Goal: Contribute content: Contribute content

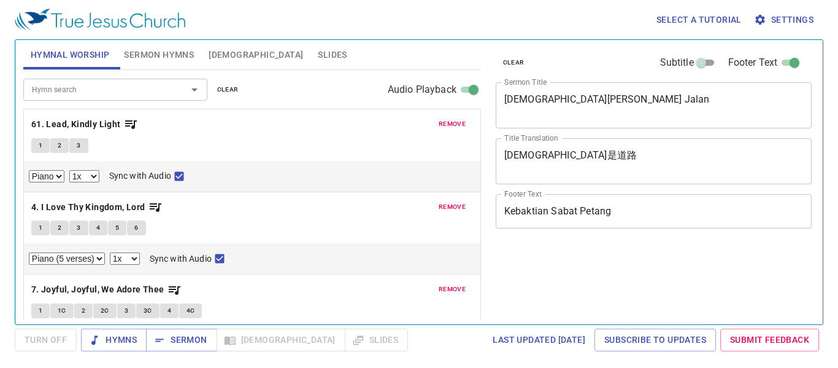
select select "1"
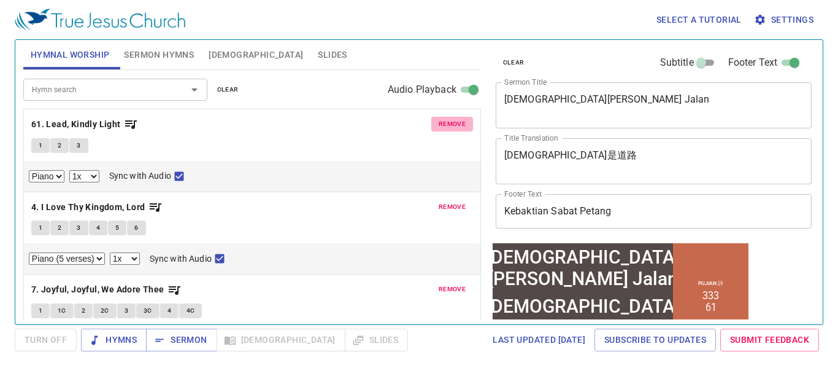
click at [443, 123] on span "remove" at bounding box center [452, 123] width 27 height 11
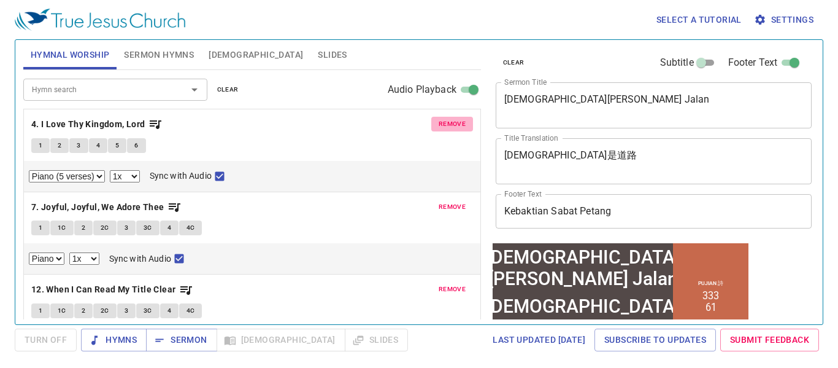
click at [442, 122] on span "remove" at bounding box center [452, 123] width 27 height 11
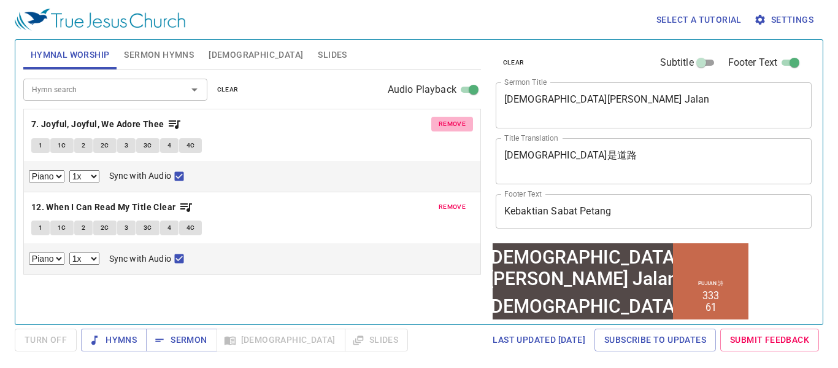
click at [443, 129] on span "remove" at bounding box center [452, 123] width 27 height 11
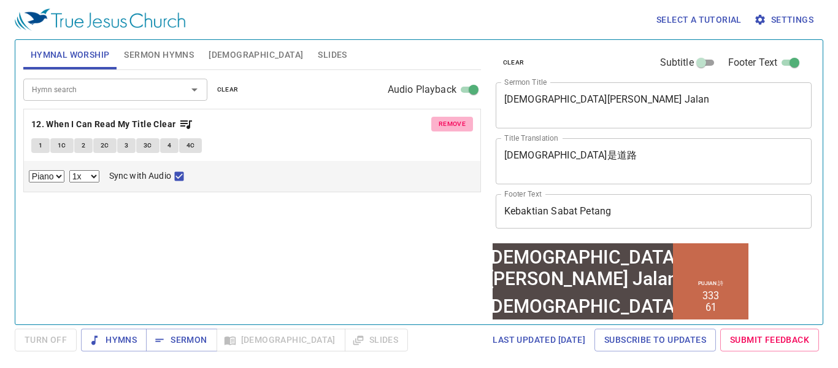
click at [453, 124] on span "remove" at bounding box center [452, 123] width 27 height 11
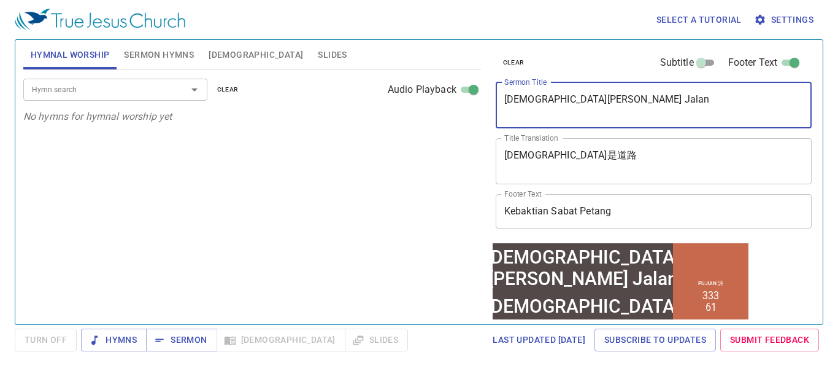
drag, startPoint x: 603, startPoint y: 101, endPoint x: 503, endPoint y: 115, distance: 100.3
click at [503, 115] on div "Yesus Adalah Jalan x Sermon Title" at bounding box center [654, 105] width 317 height 46
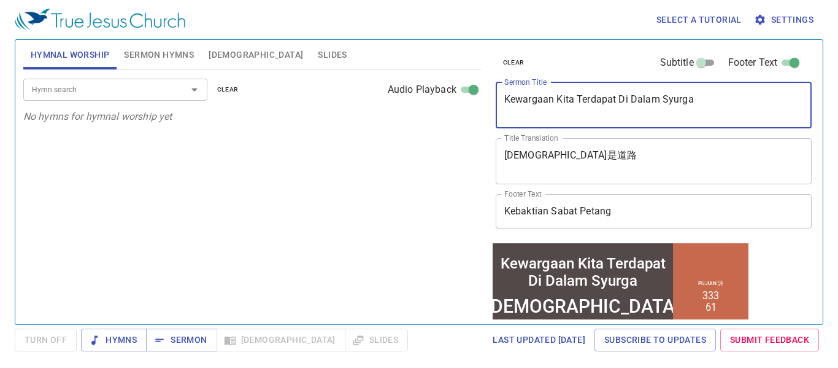
type textarea "Kewargaan Kita Terdapat Di Dalam Syurga"
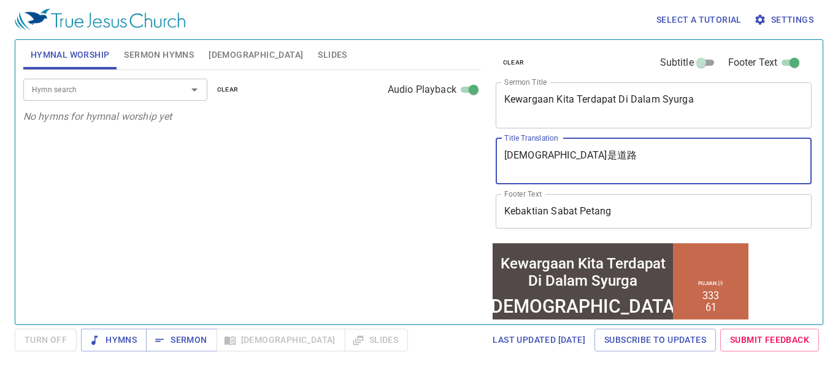
drag, startPoint x: 556, startPoint y: 152, endPoint x: 467, endPoint y: 154, distance: 89.0
click at [467, 154] on div "Hymnal Worship Sermon Hymns Bible Slides Hymn search Hymn search clear Audio Pl…" at bounding box center [418, 177] width 801 height 284
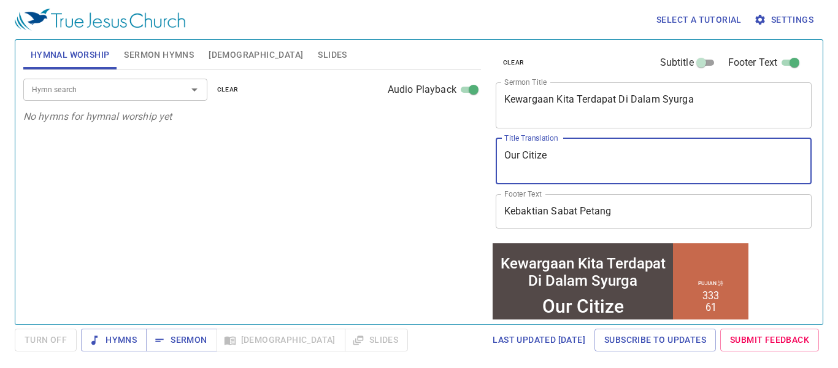
type textarea "Our Citizen"
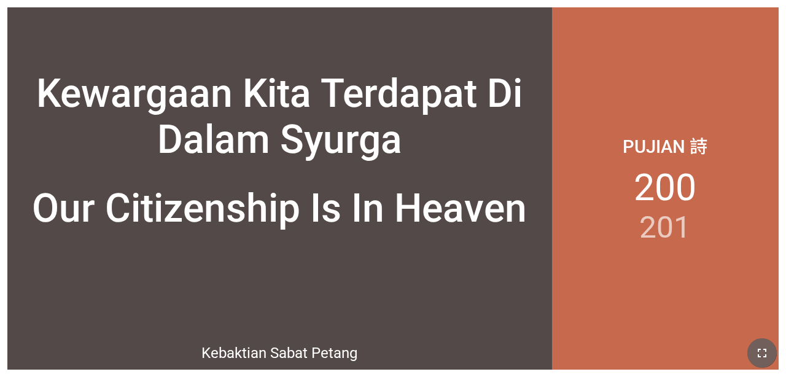
click at [490, 350] on icon "button" at bounding box center [761, 353] width 15 height 15
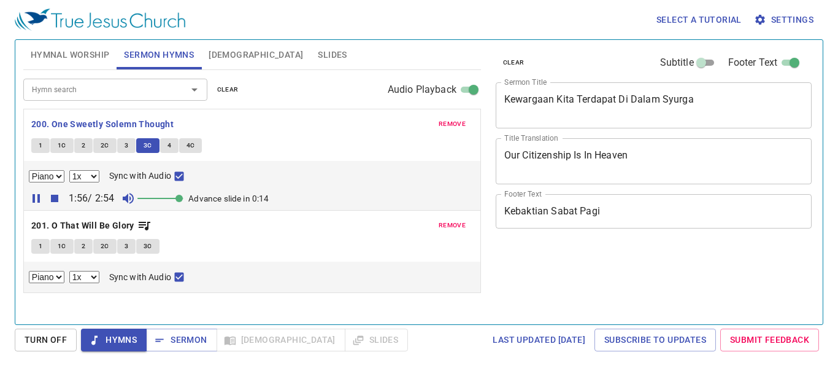
select select "1"
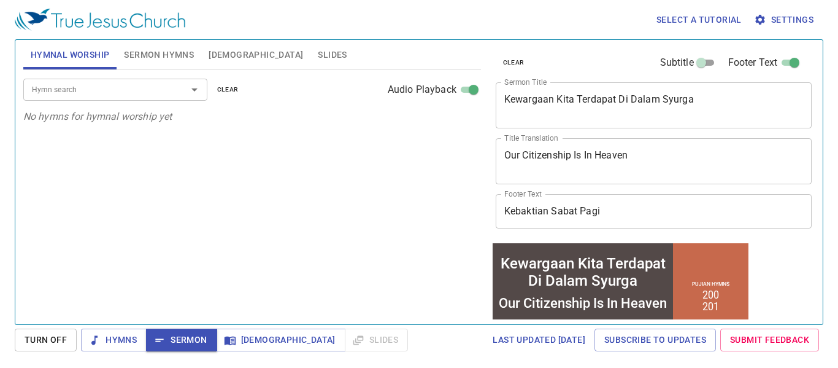
scroll to position [104, 0]
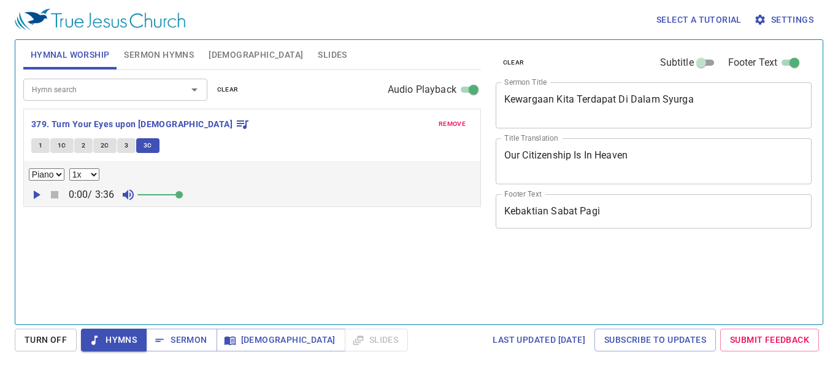
select select "1"
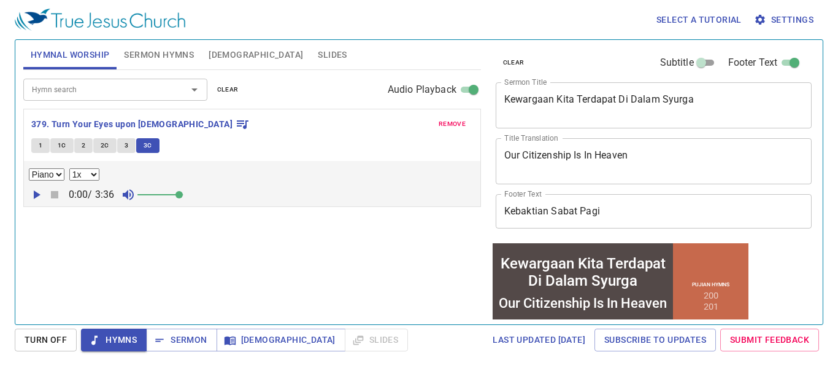
scroll to position [104, 0]
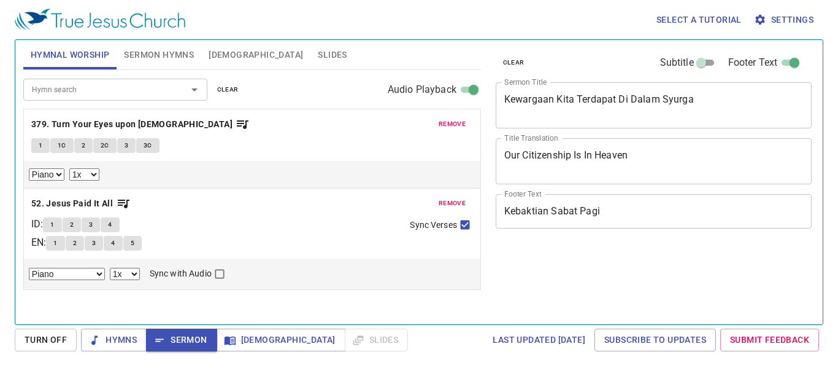
select select "1"
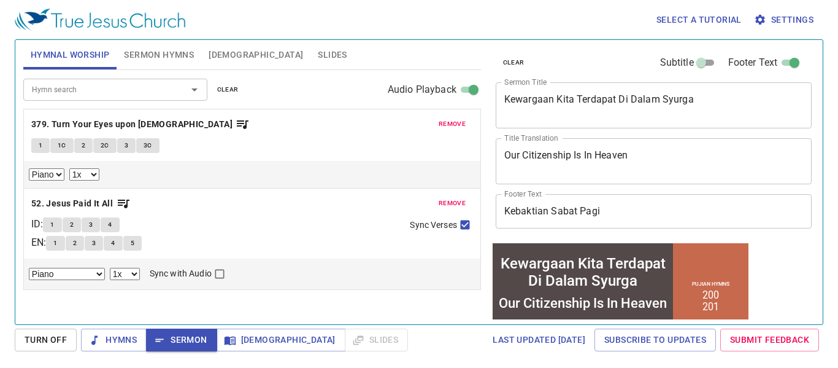
scroll to position [104, 0]
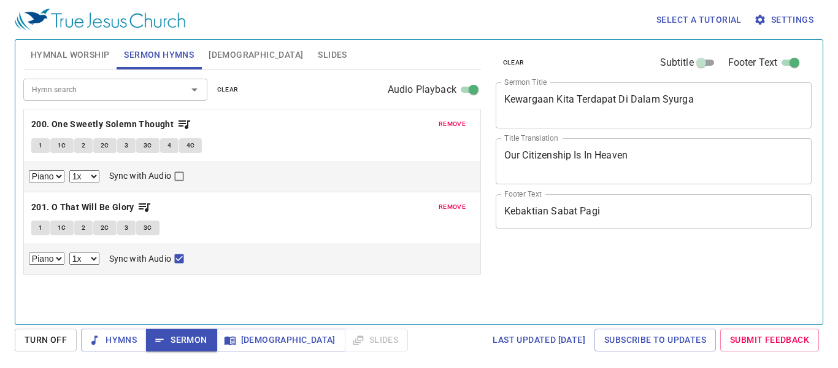
select select "1"
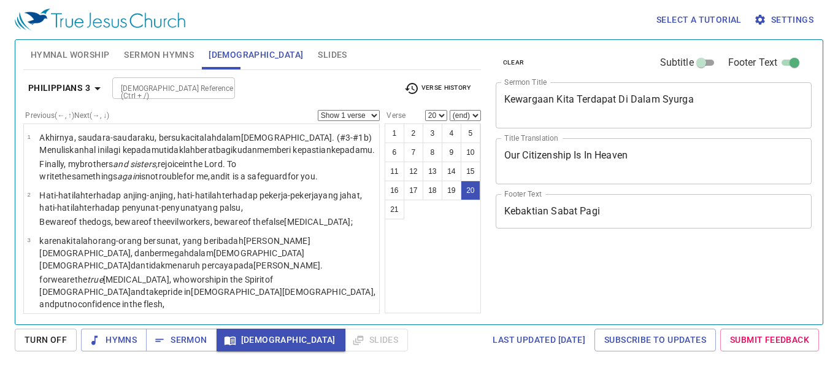
select select "20"
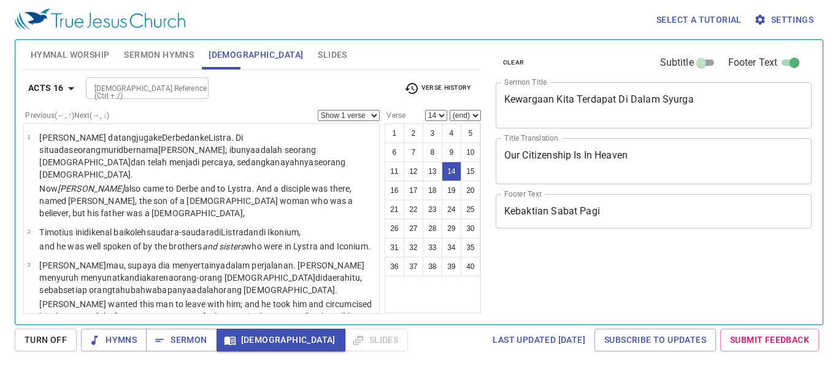
select select "14"
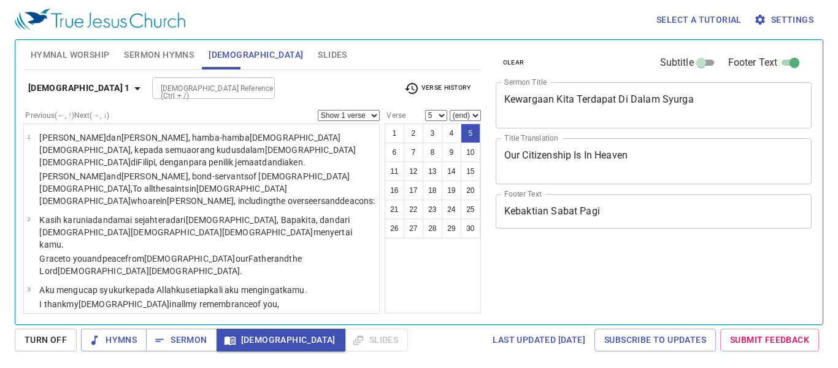
select select "5"
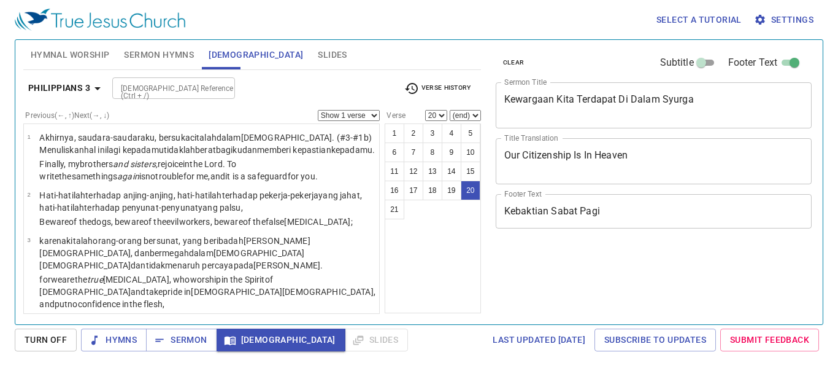
select select "20"
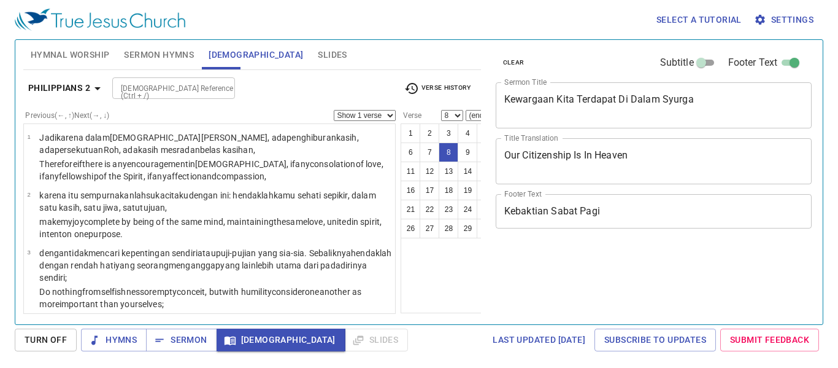
select select "8"
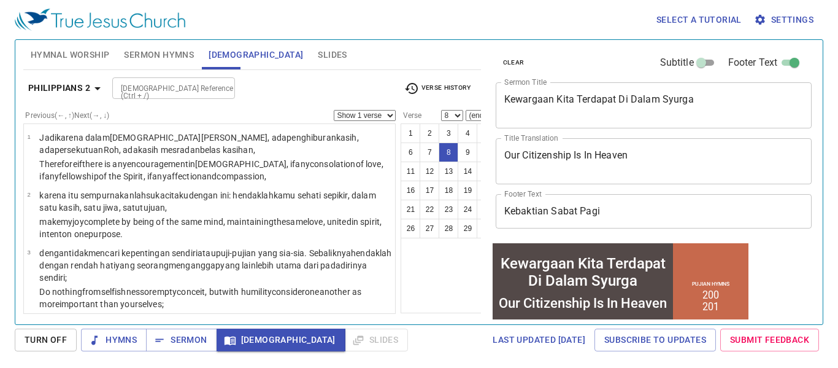
scroll to position [104, 0]
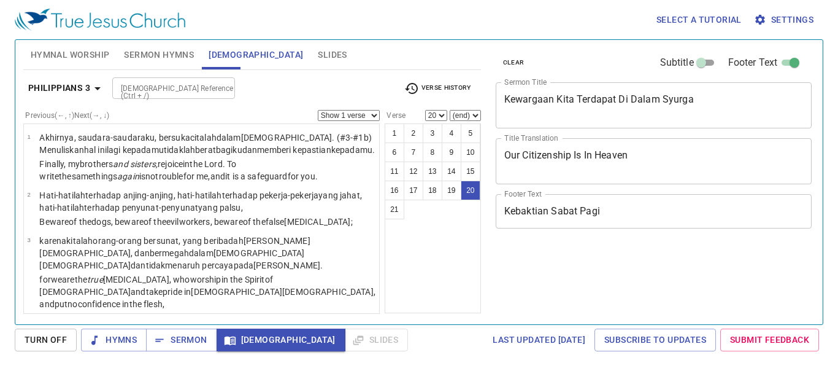
select select "20"
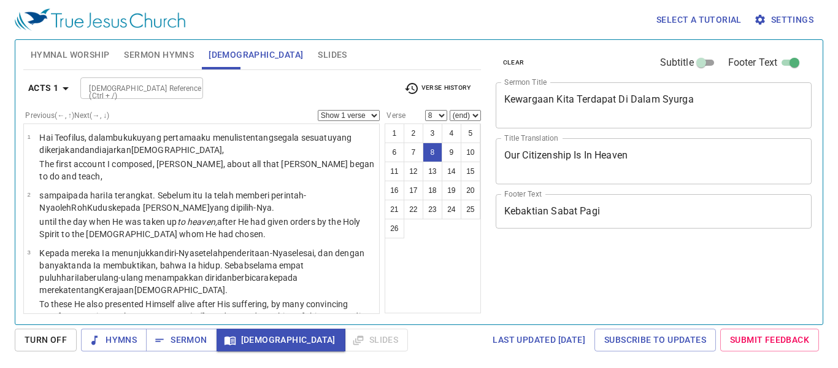
select select "8"
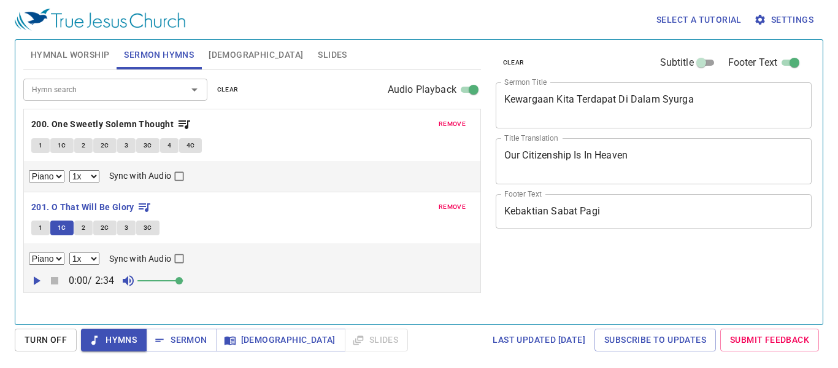
select select "1"
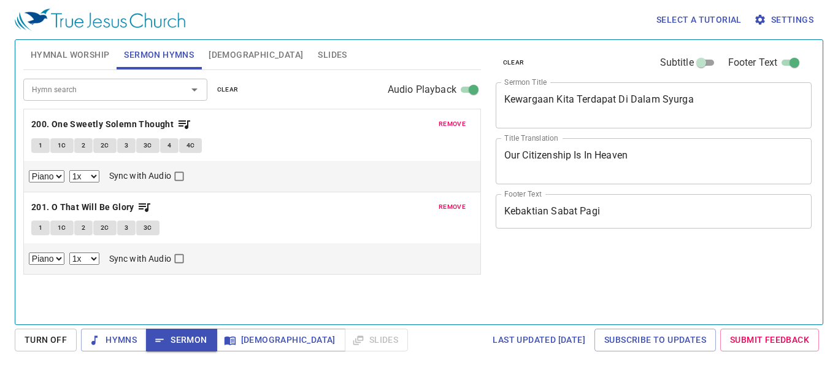
select select "1"
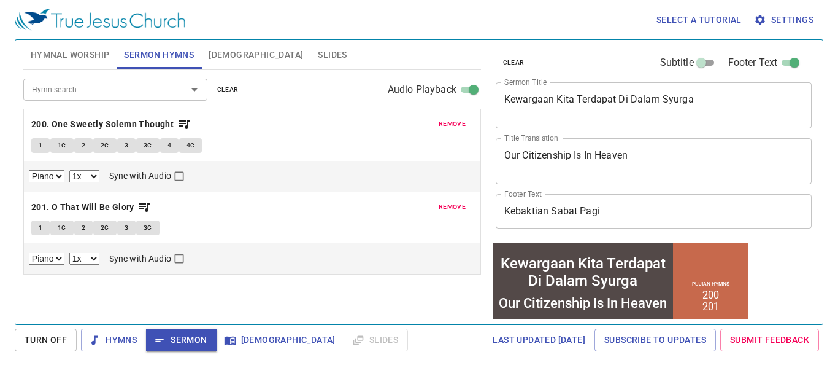
scroll to position [104, 0]
